Goal: Information Seeking & Learning: Learn about a topic

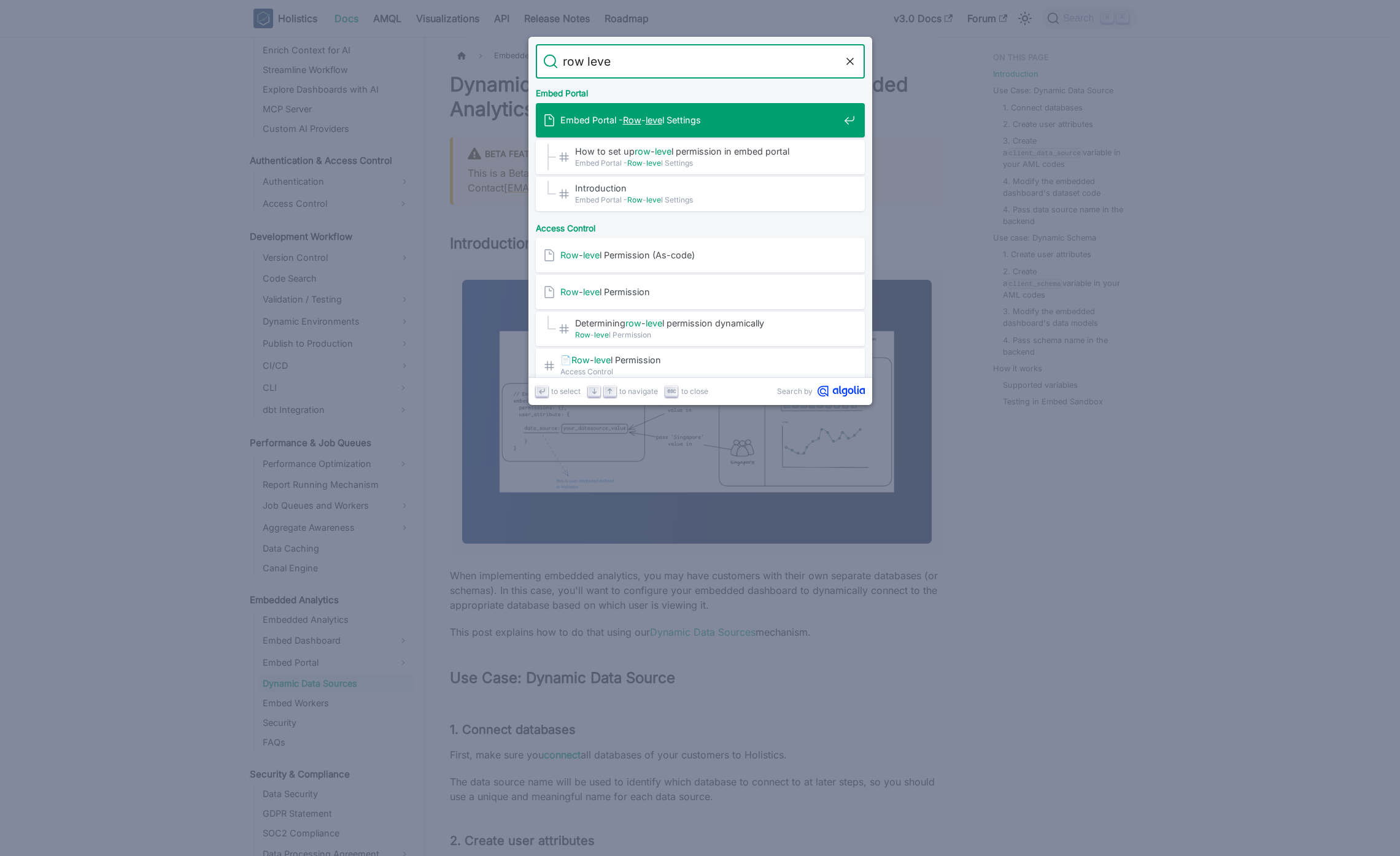
type input "row level"
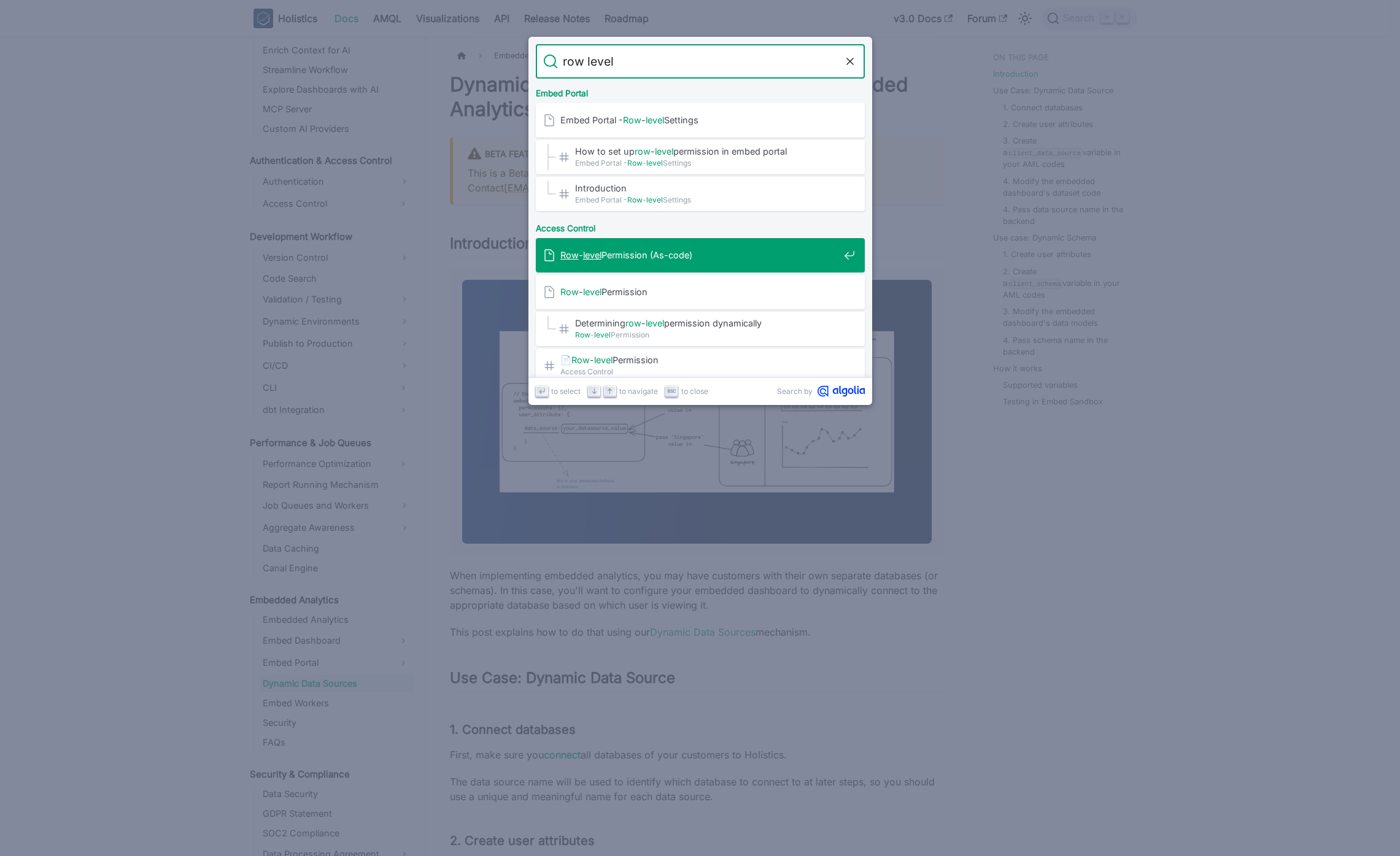
click at [752, 266] on div "Row - level Permission (As-code)" at bounding box center [704, 255] width 321 height 34
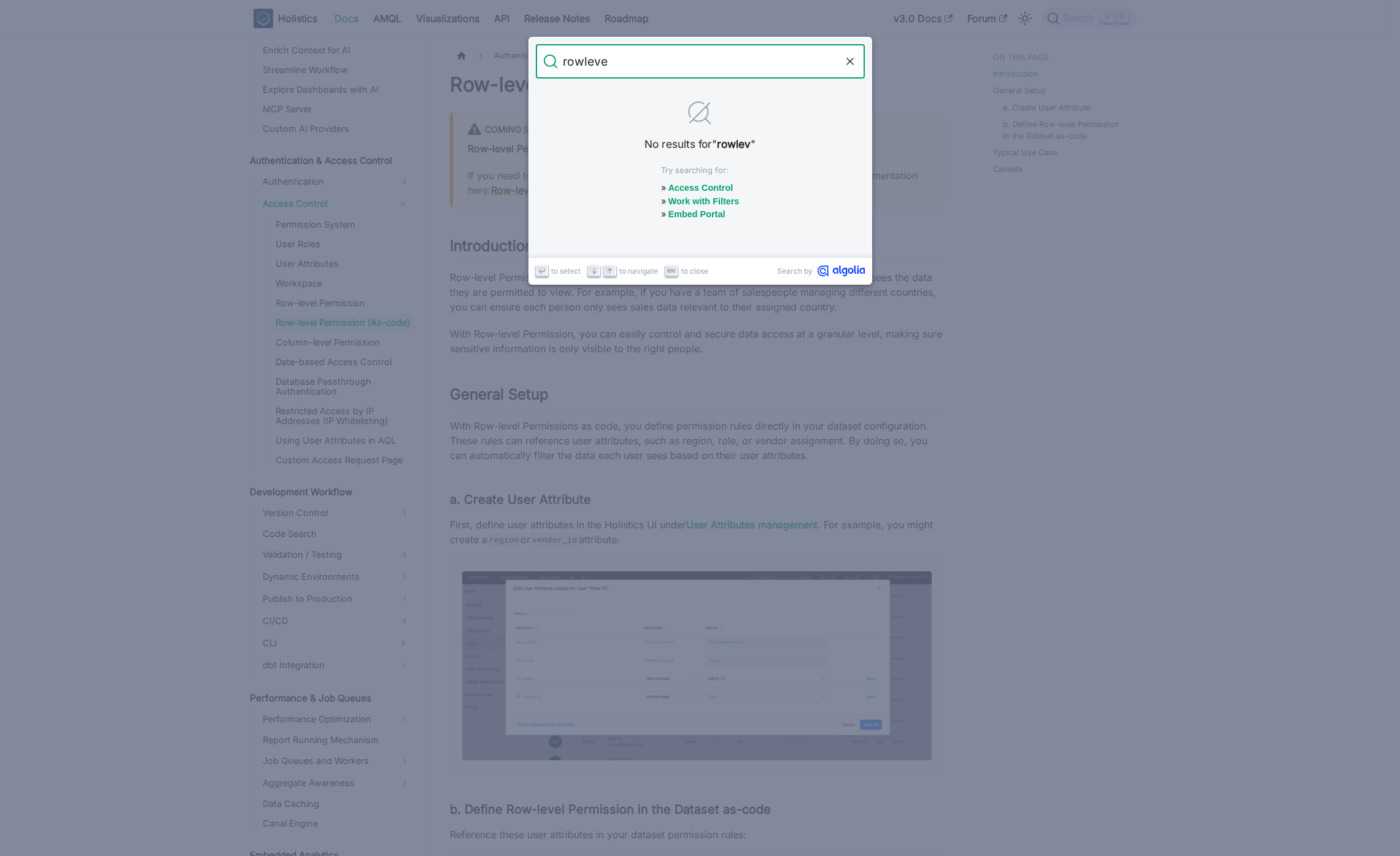
type input "rowlevel"
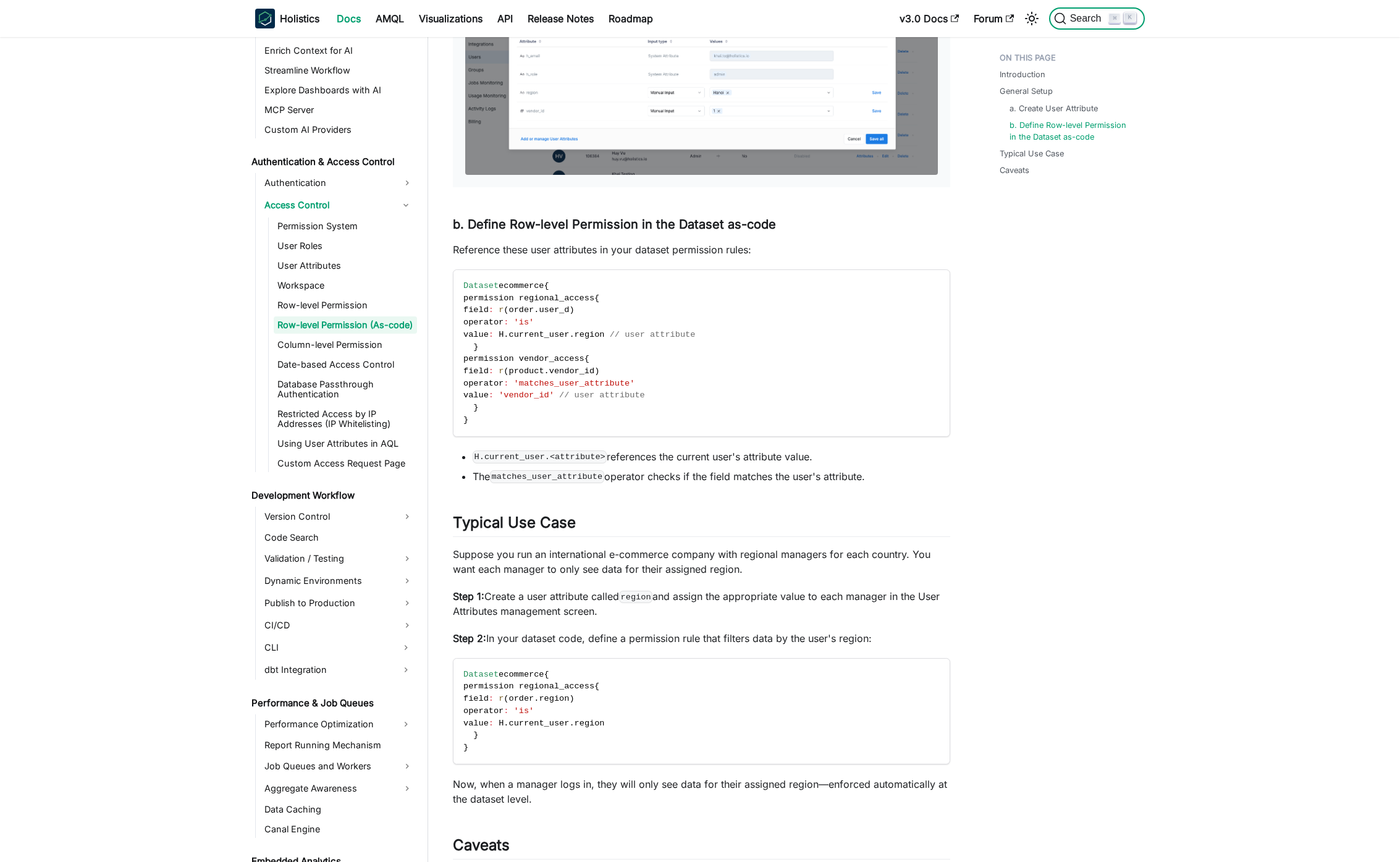
scroll to position [922, 0]
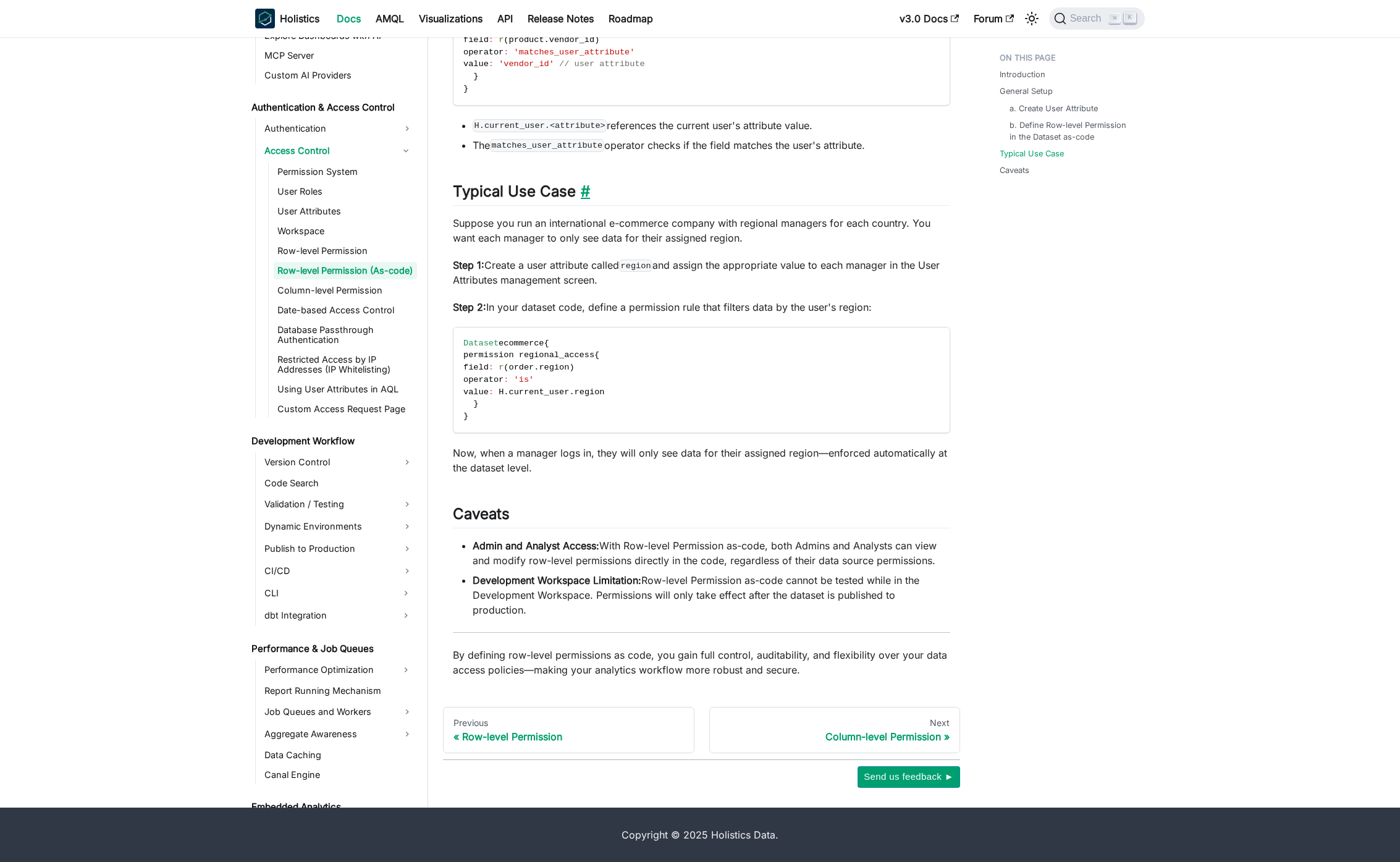
click at [582, 190] on link "​" at bounding box center [583, 191] width 14 height 18
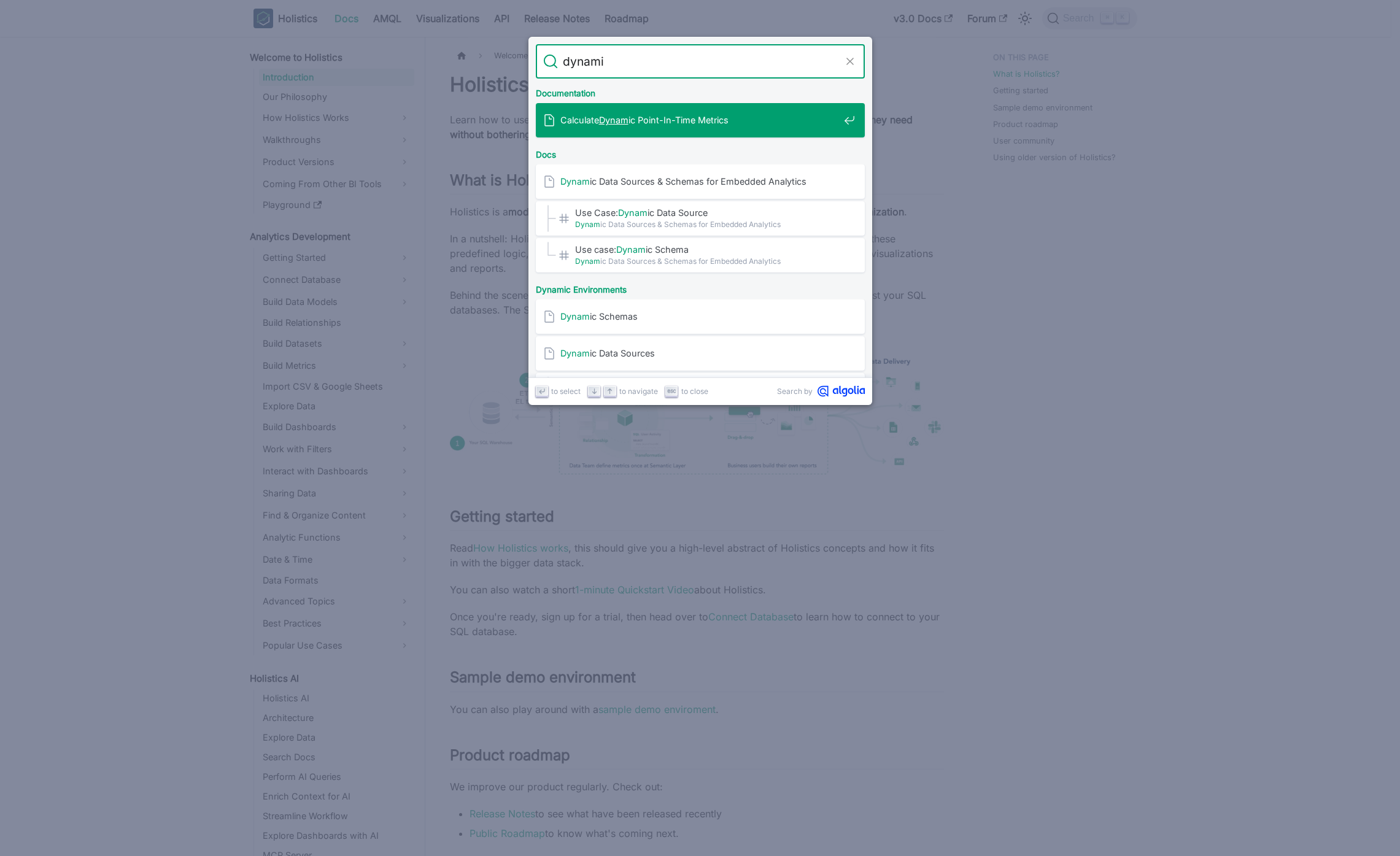
type input "dynamic"
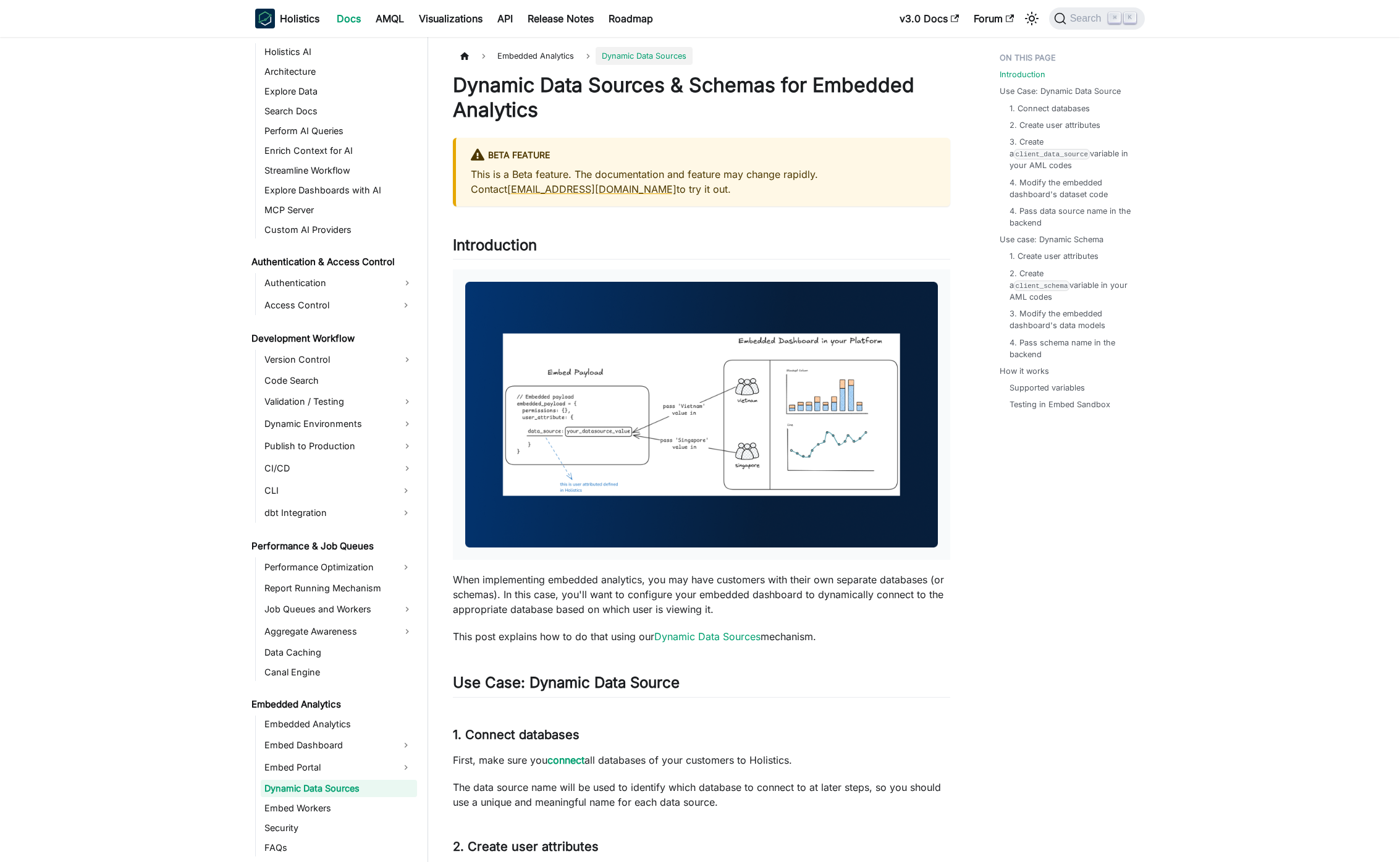
scroll to position [752, 0]
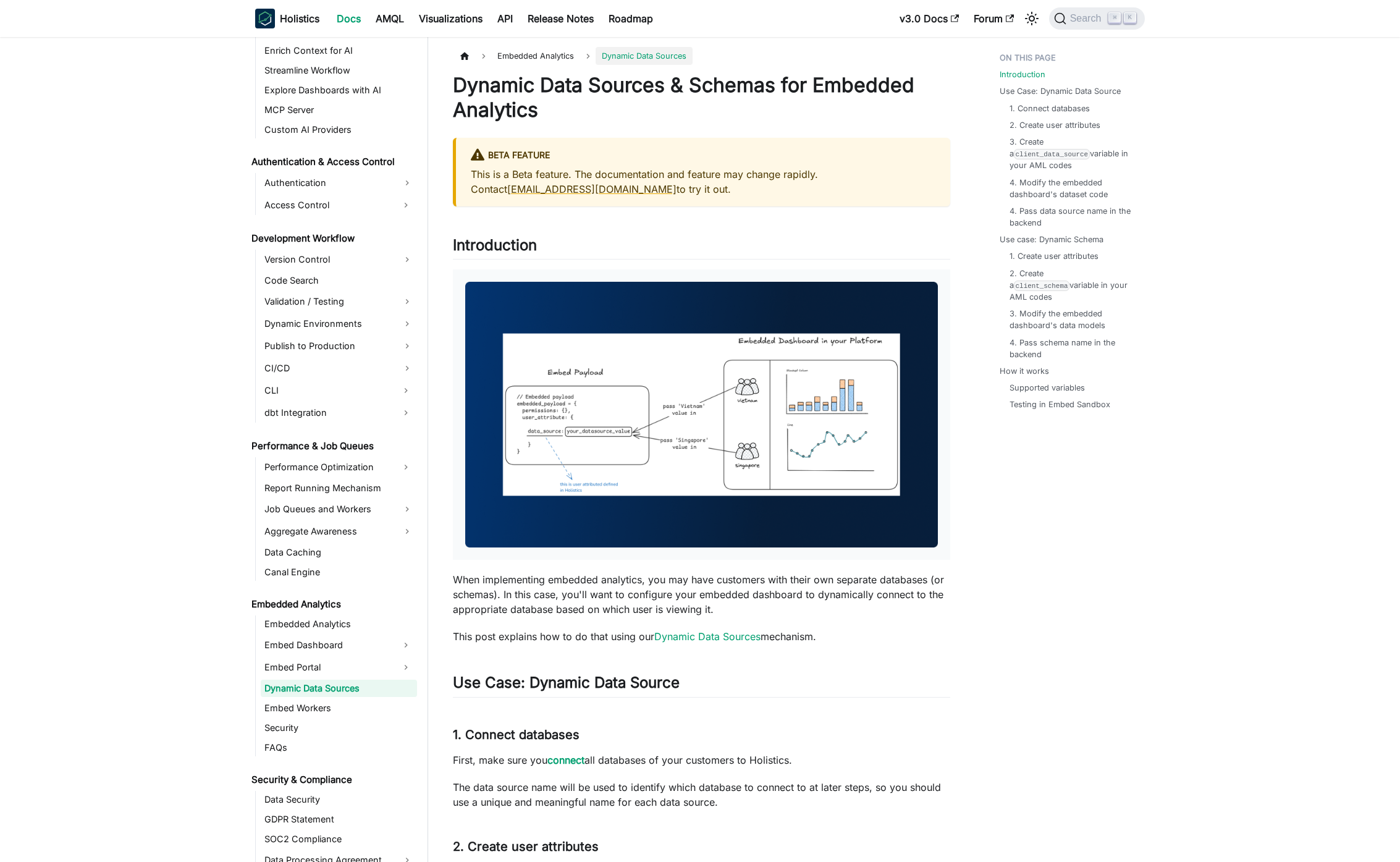
click at [737, 201] on div "BETA FEATURE This is a Beta feature. The documentation and feature may change r…" at bounding box center [701, 172] width 497 height 69
click at [696, 193] on p "This is a Beta feature. The documentation and feature may change rapidly. Conta…" at bounding box center [703, 181] width 464 height 30
click at [729, 251] on h2 "Introduction ​" at bounding box center [701, 248] width 497 height 23
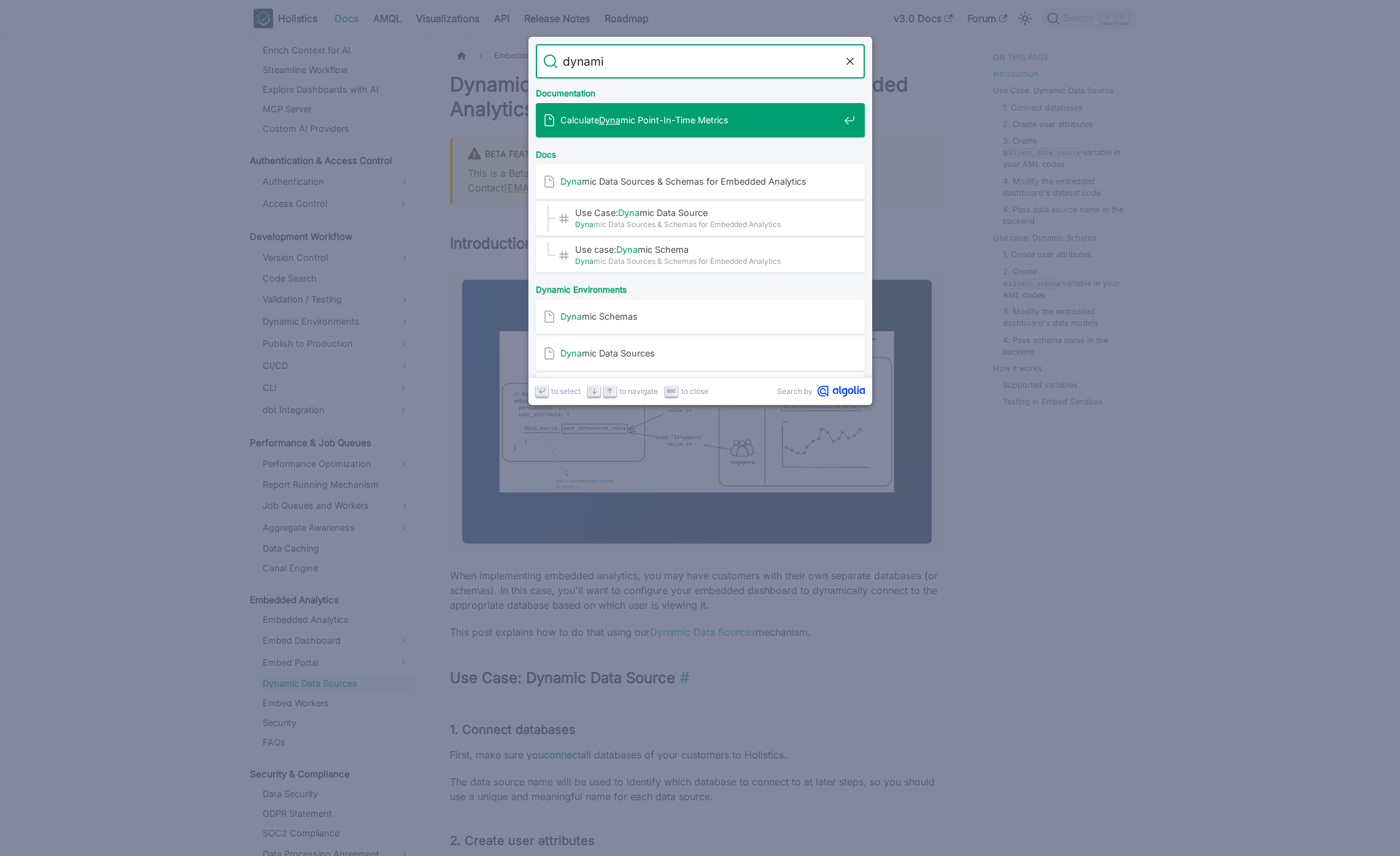
type input "dynamic"
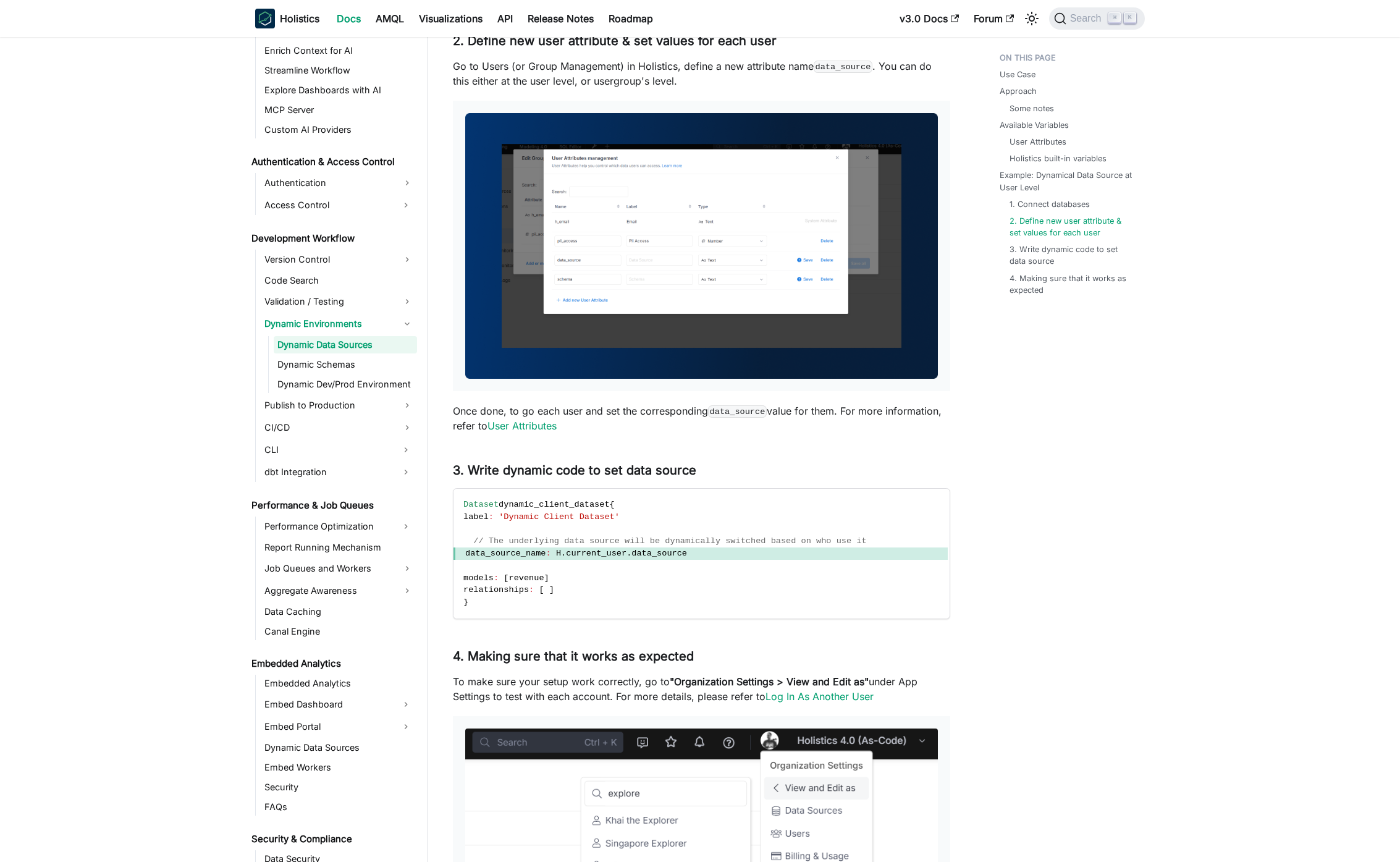
scroll to position [3719, 0]
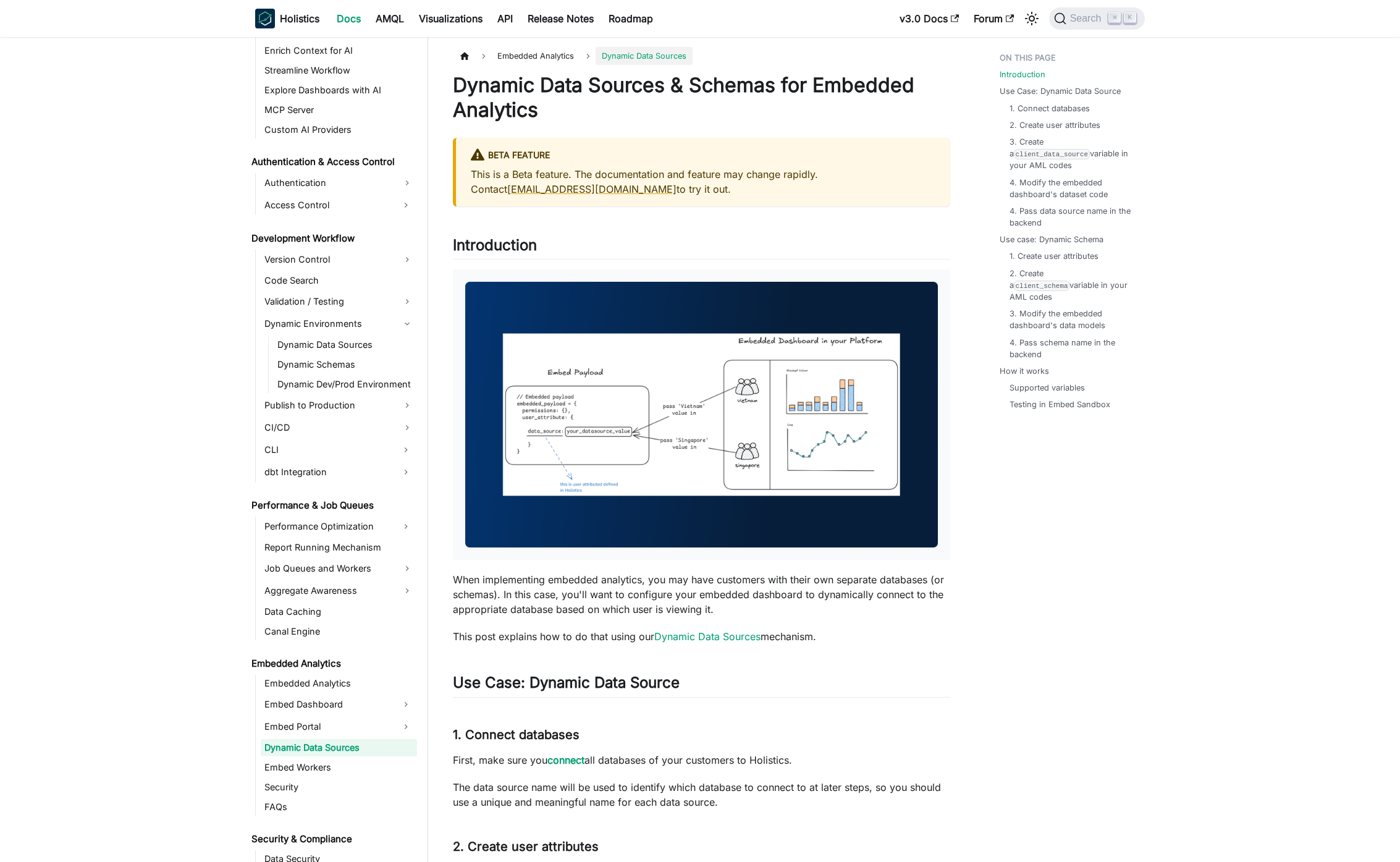
scroll to position [811, 0]
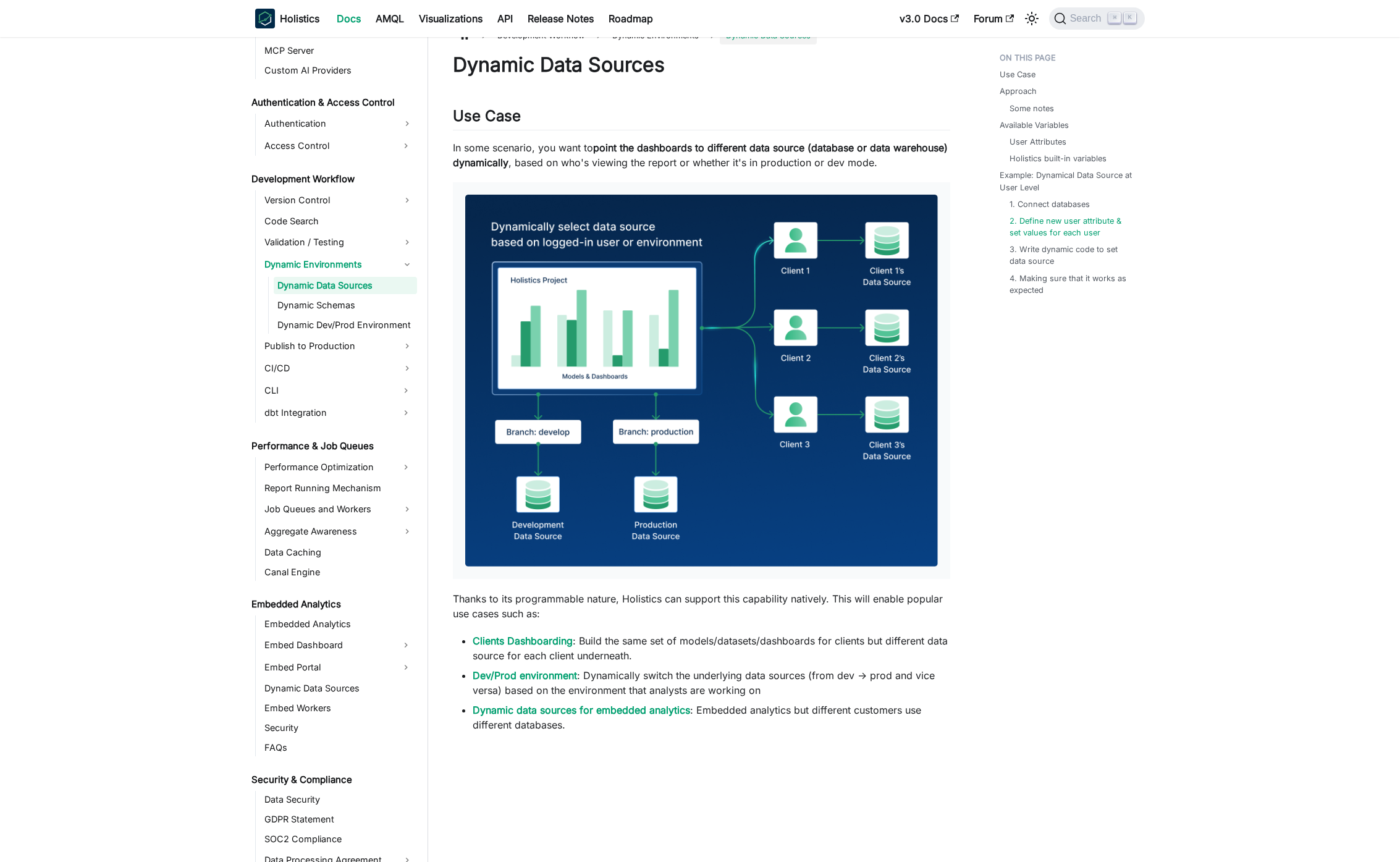
scroll to position [2528, 0]
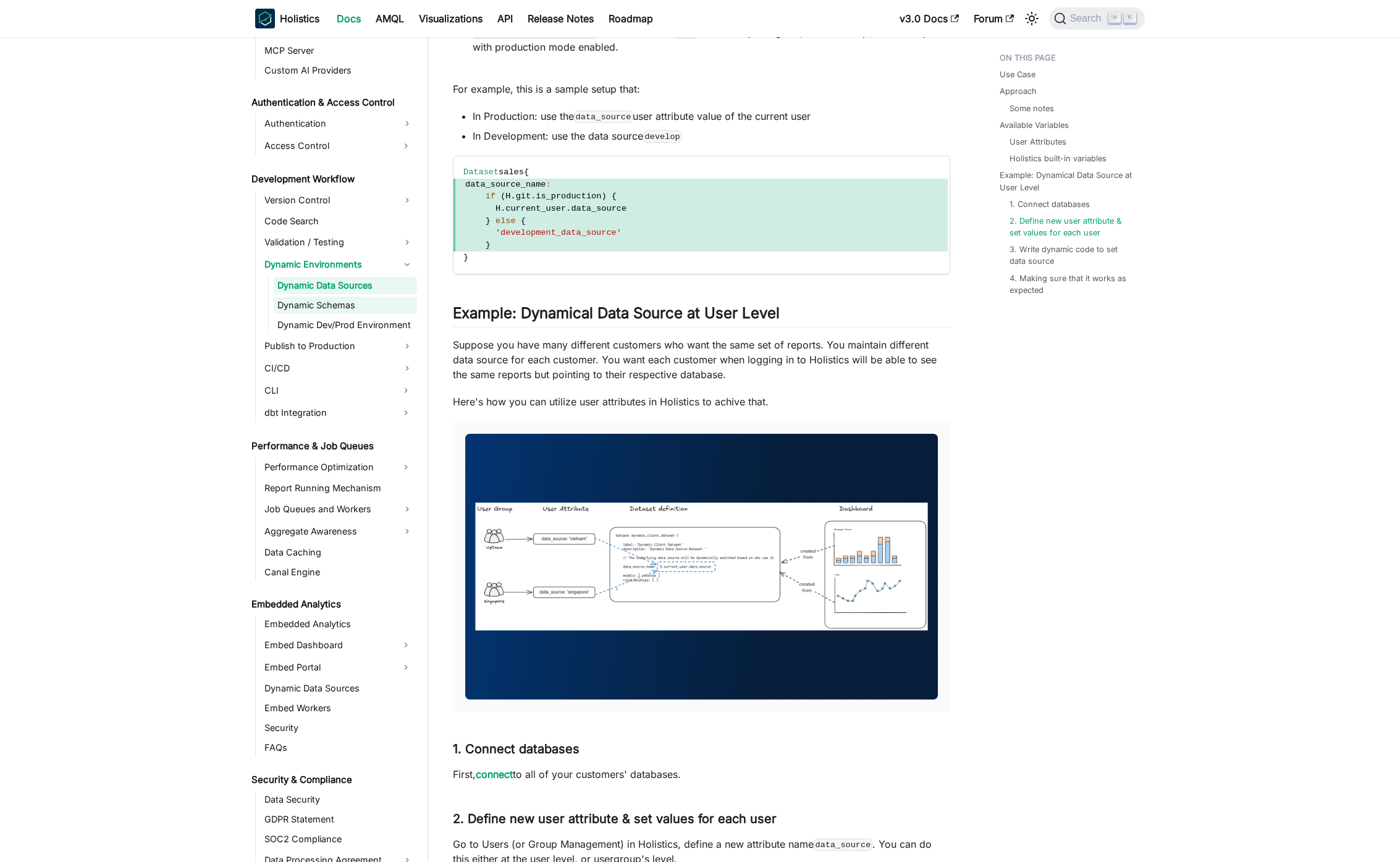
click at [363, 309] on link "Dynamic Schemas" at bounding box center [345, 305] width 143 height 18
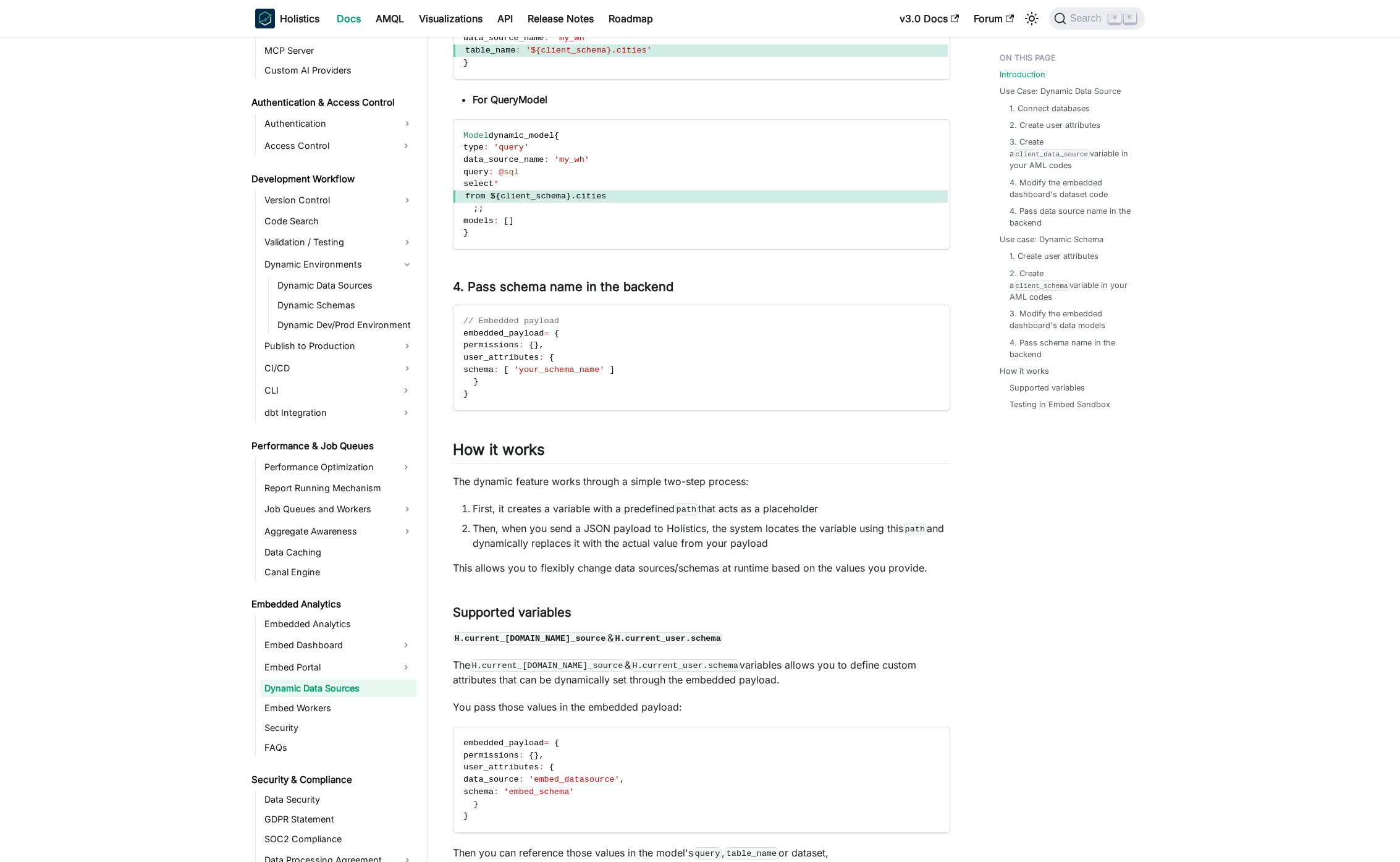
scroll to position [20, 0]
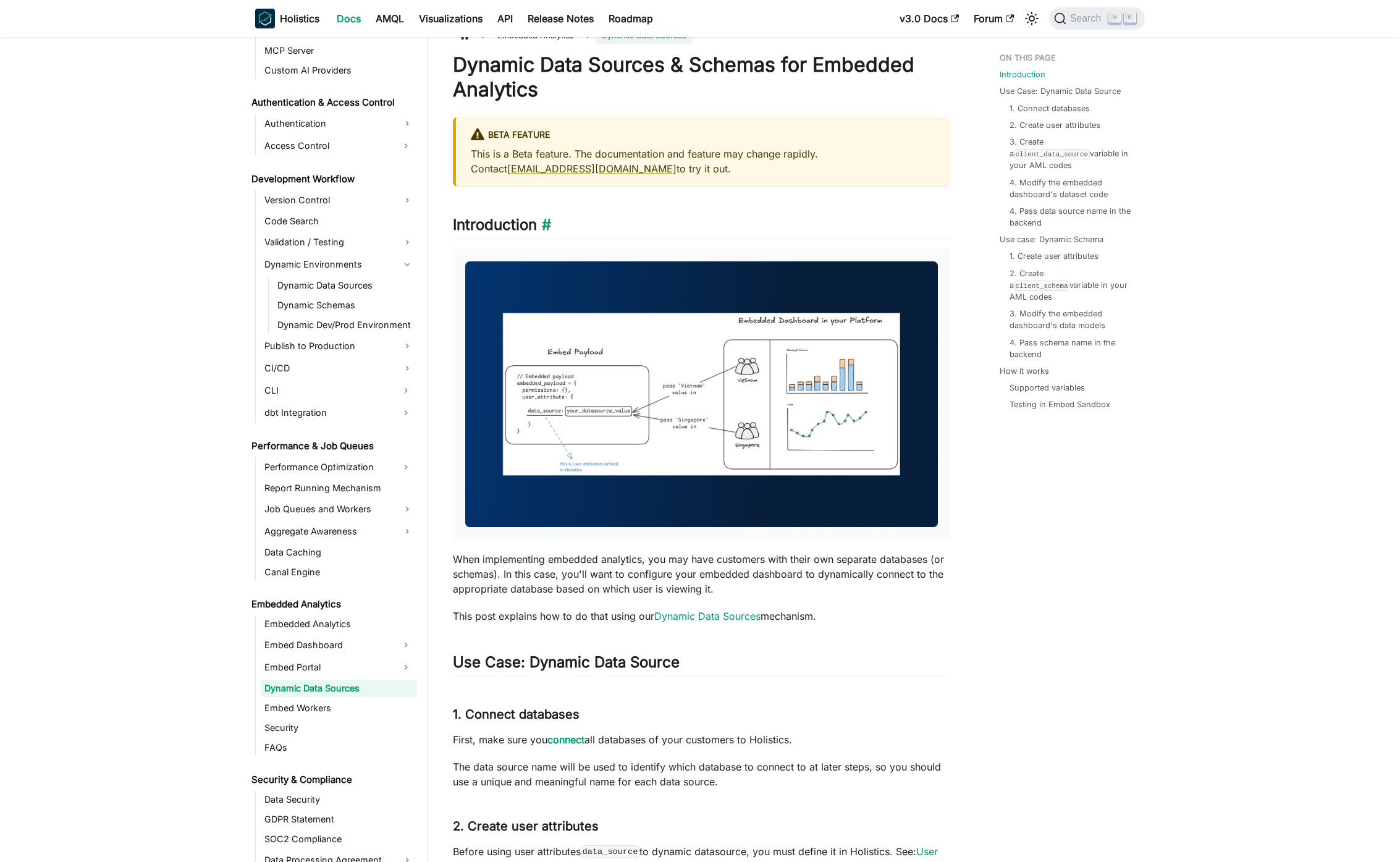
click at [696, 237] on h2 "Introduction ​" at bounding box center [701, 227] width 497 height 23
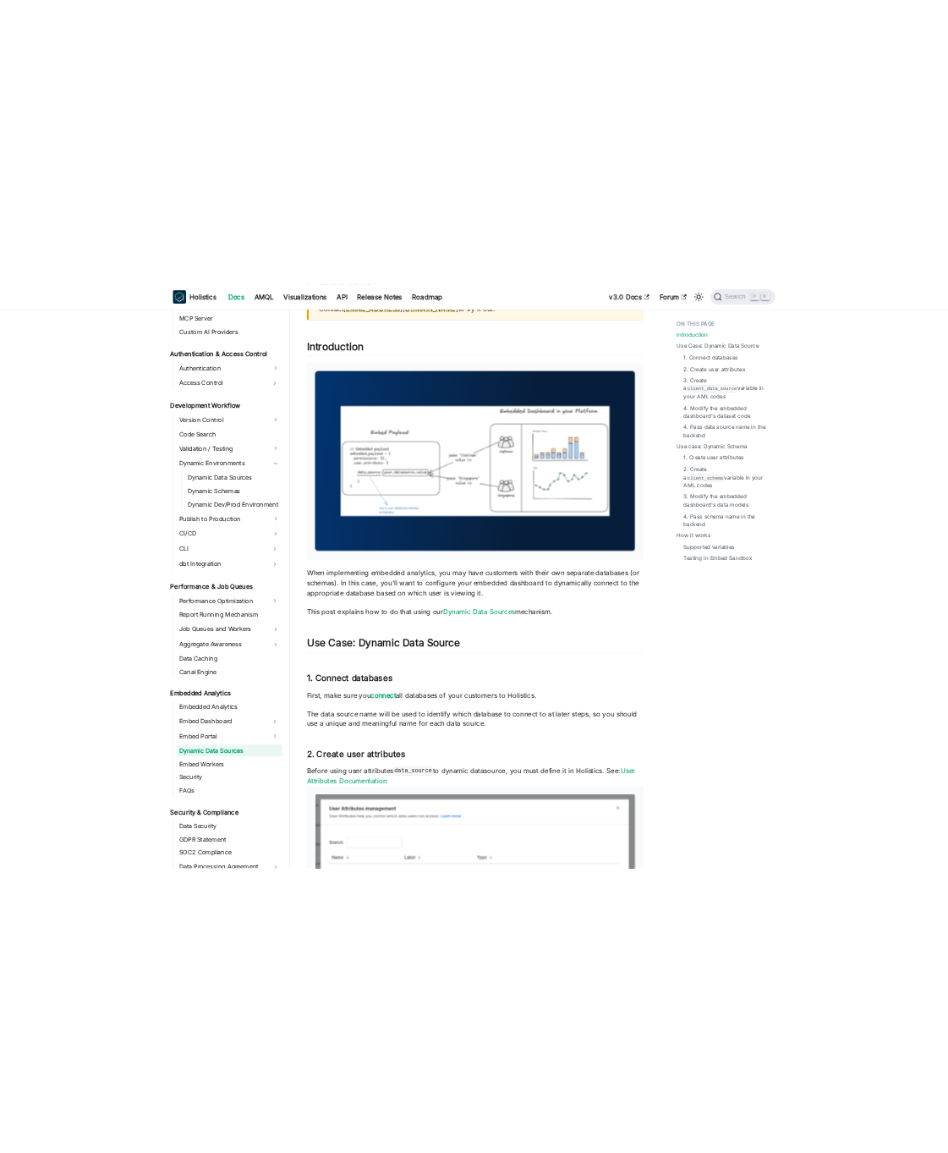
scroll to position [0, 0]
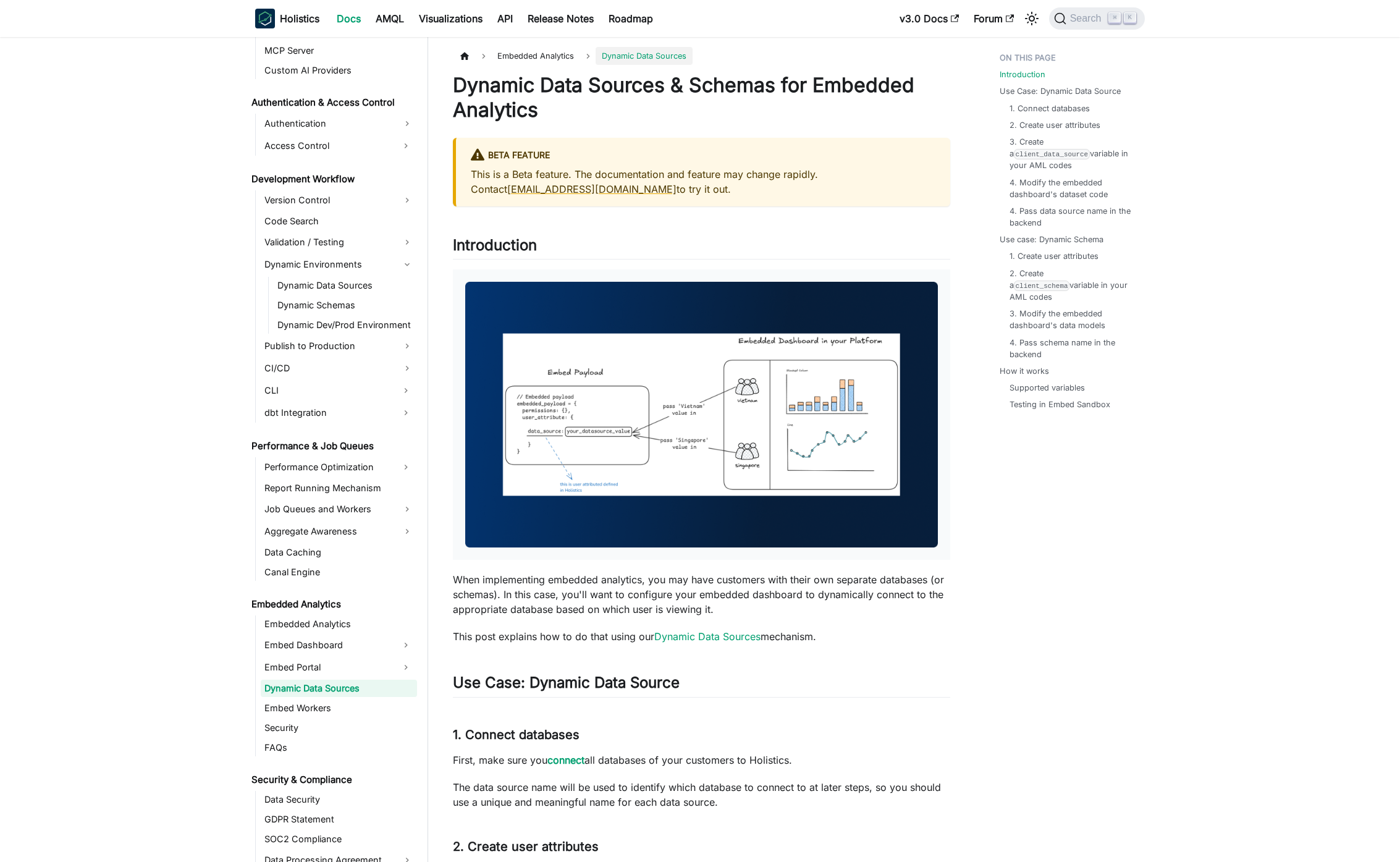
click at [741, 271] on div at bounding box center [701, 415] width 497 height 291
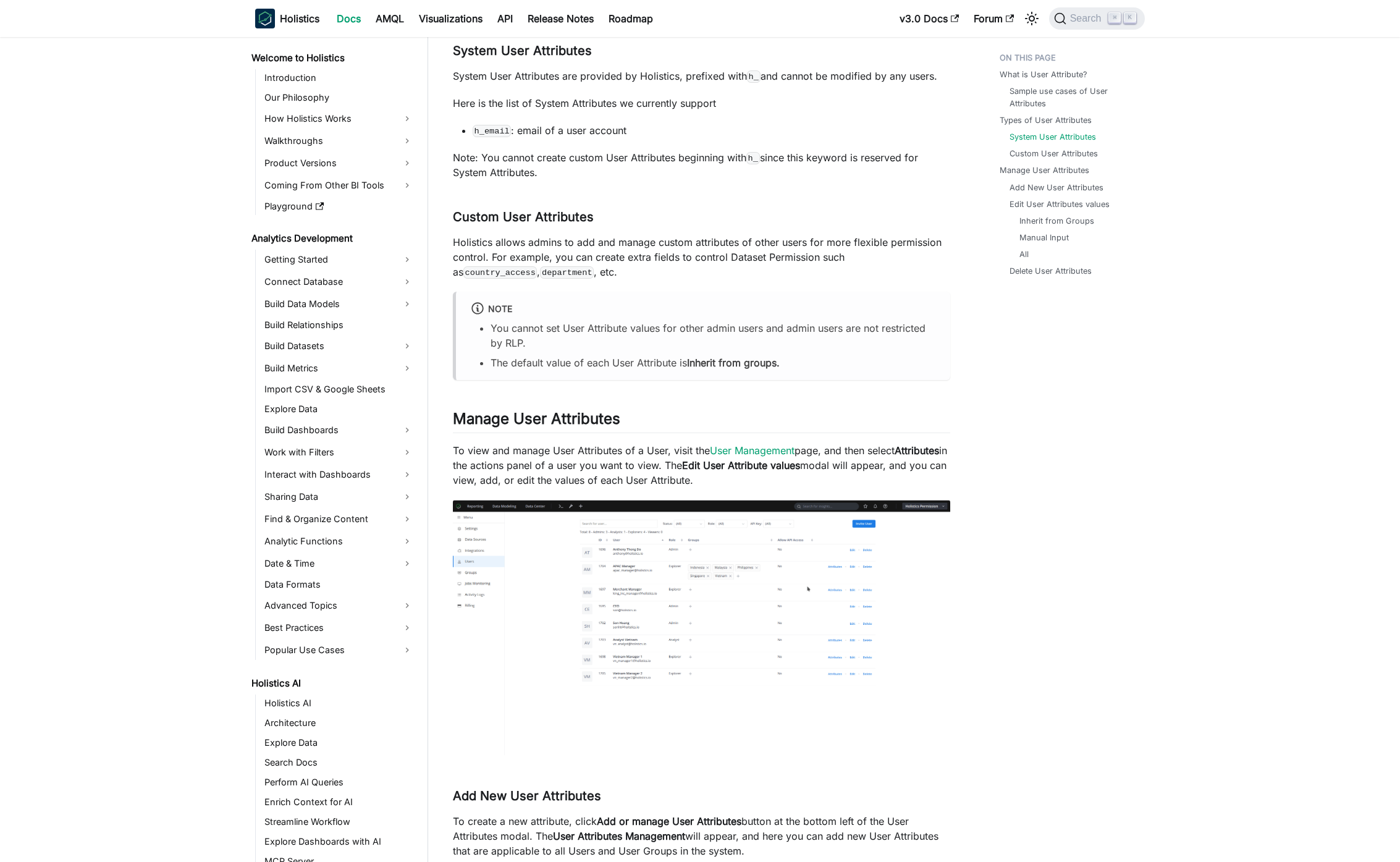
scroll to position [329, 0]
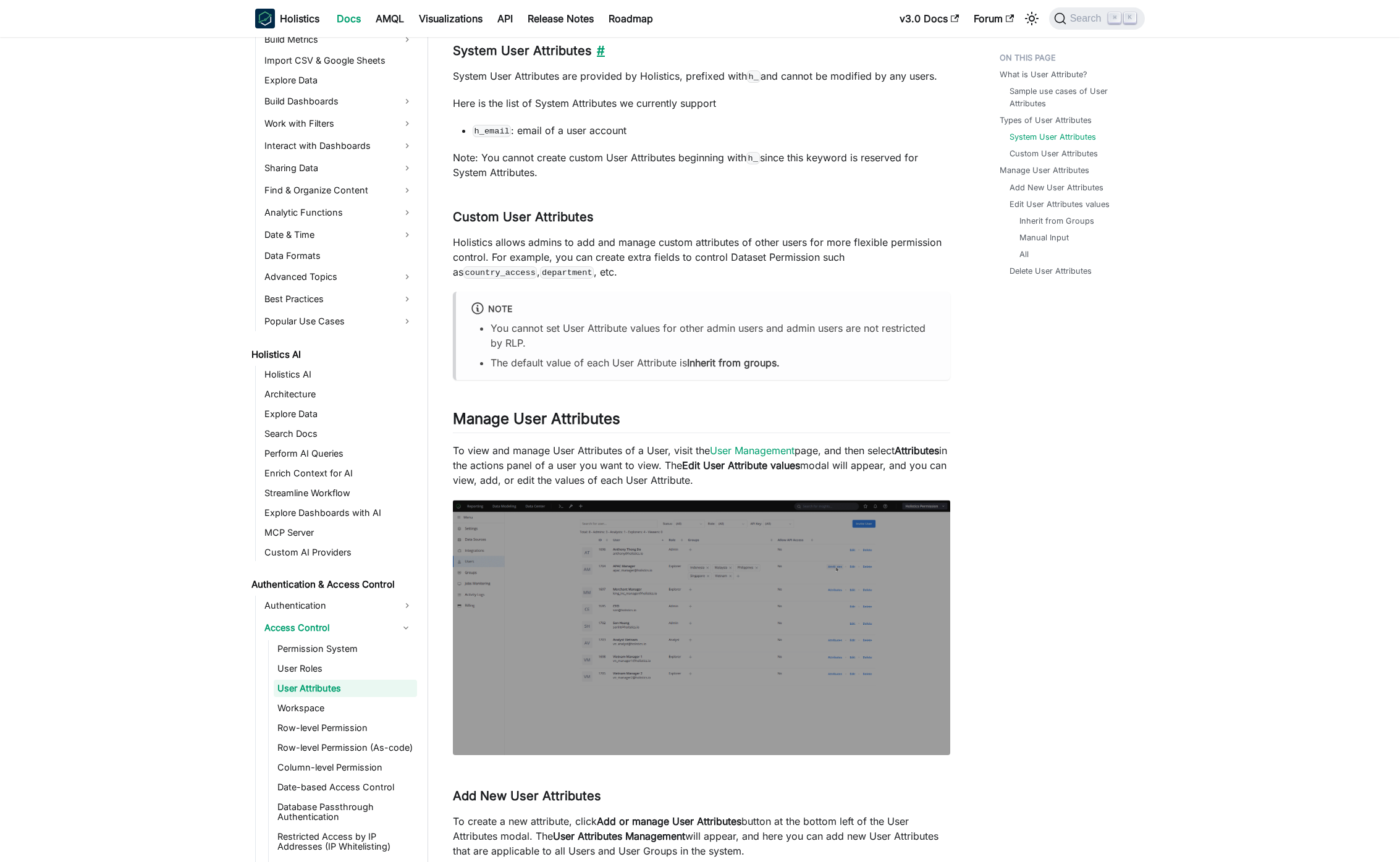
click at [600, 50] on link "​" at bounding box center [599, 50] width 13 height 15
